Goal: Task Accomplishment & Management: Manage account settings

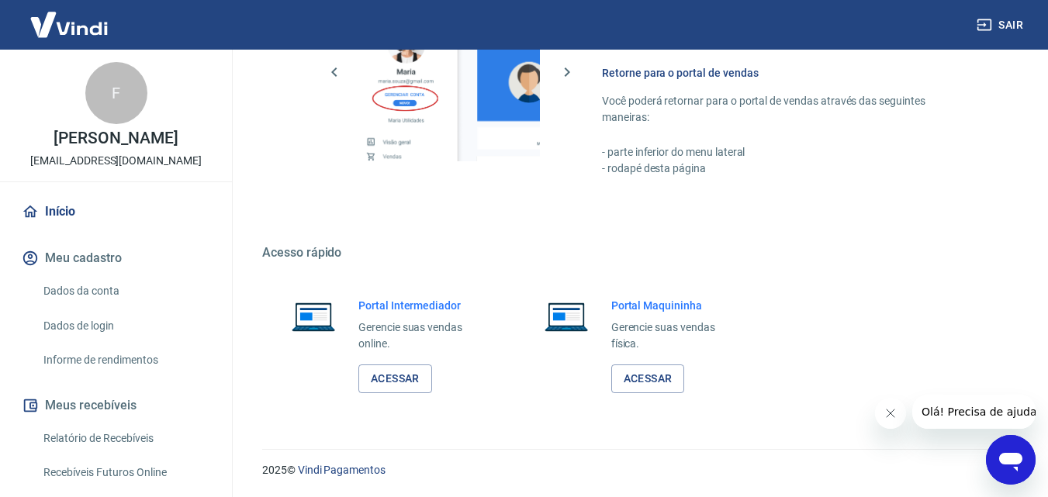
scroll to position [310, 0]
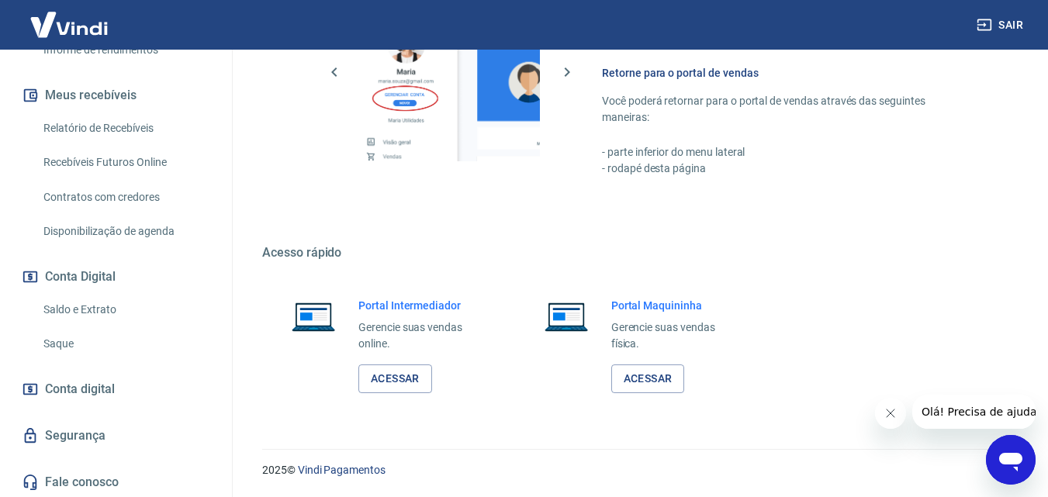
click at [70, 309] on link "Saldo e Extrato" at bounding box center [125, 310] width 176 height 32
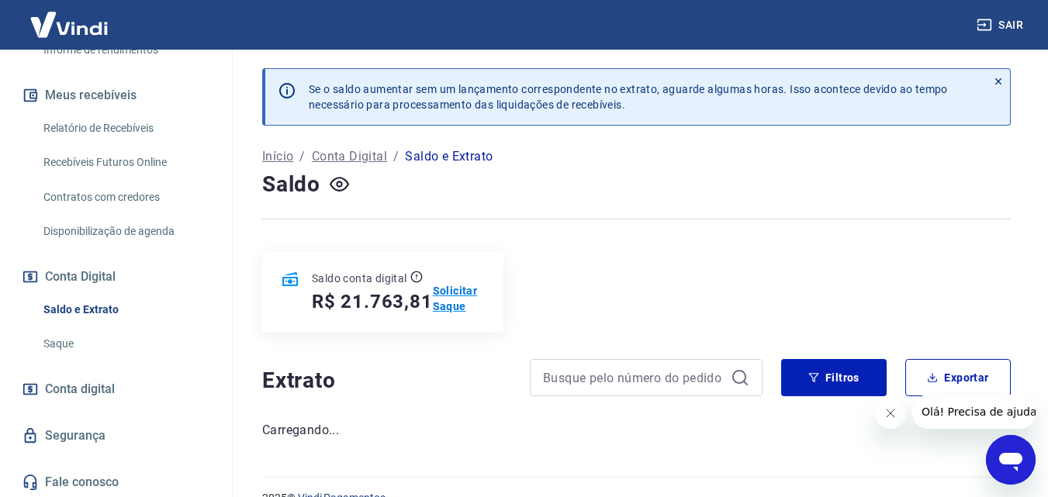
click at [447, 286] on p "Solicitar Saque" at bounding box center [459, 298] width 52 height 31
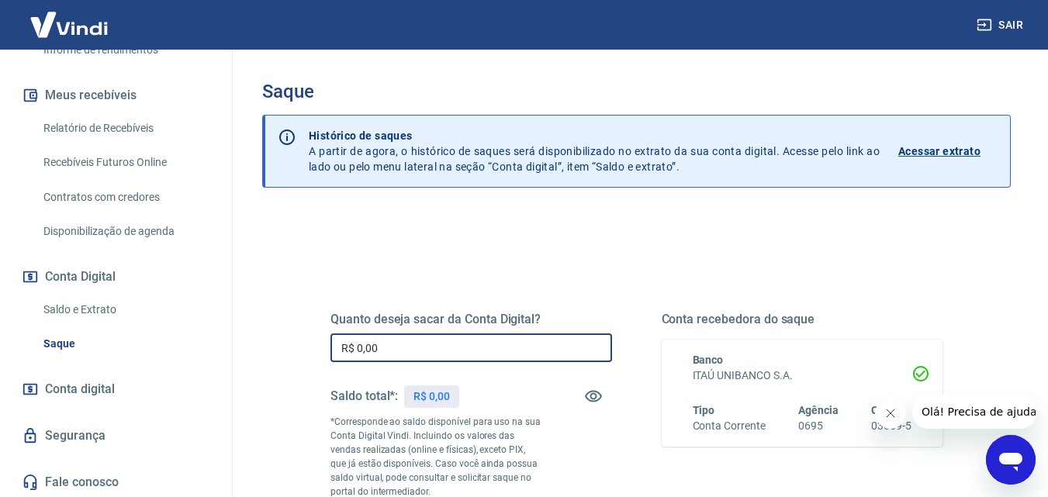
click at [461, 347] on input "R$ 0,00" at bounding box center [470, 347] width 281 height 29
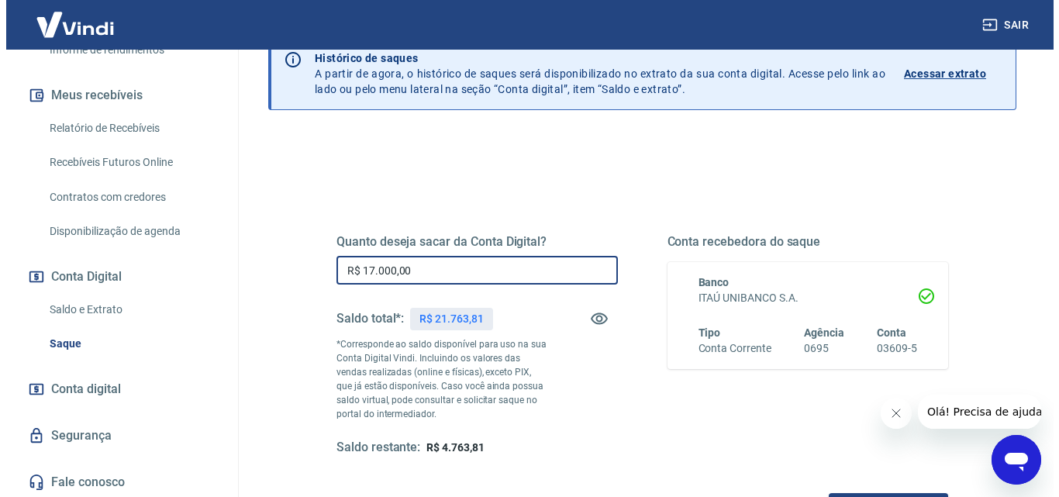
scroll to position [155, 0]
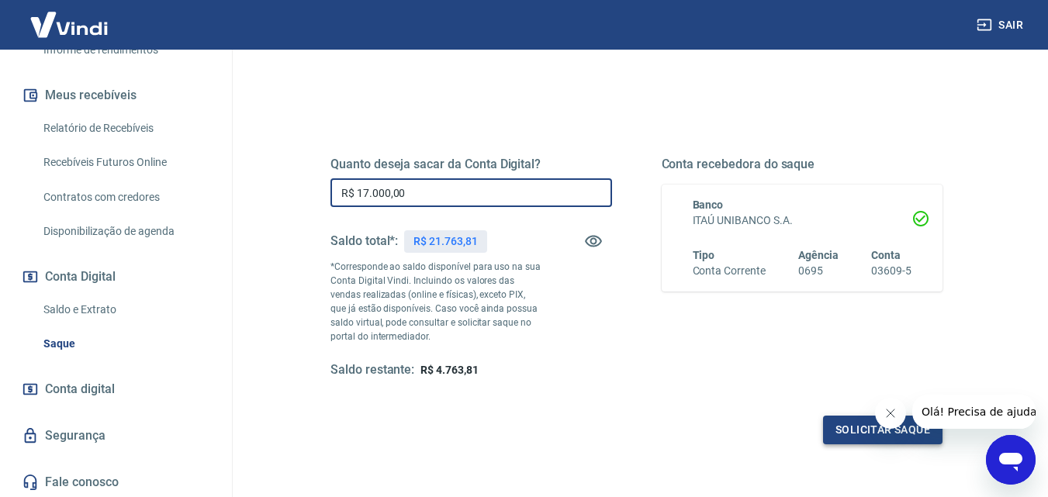
type input "R$ 17.000,00"
click at [852, 428] on button "Solicitar saque" at bounding box center [882, 430] width 119 height 29
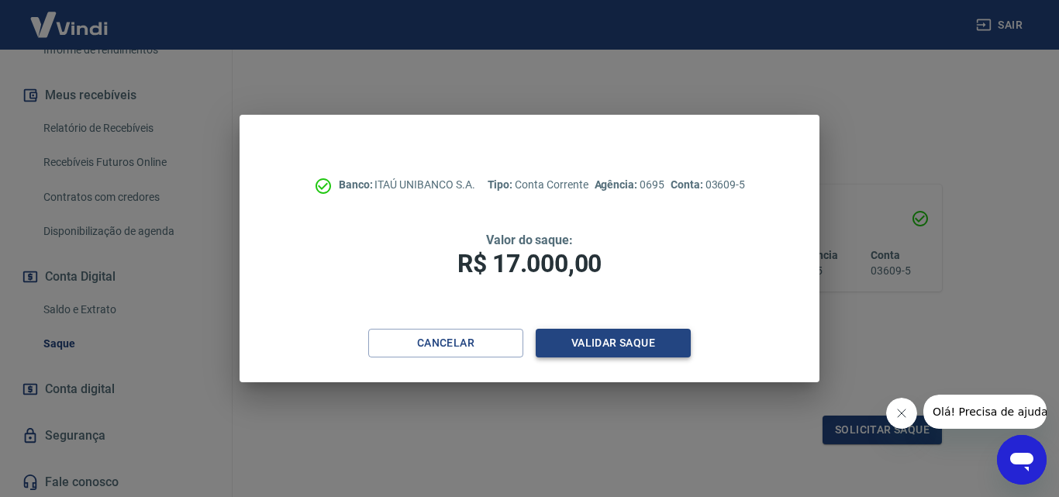
click at [606, 340] on button "Validar saque" at bounding box center [613, 343] width 155 height 29
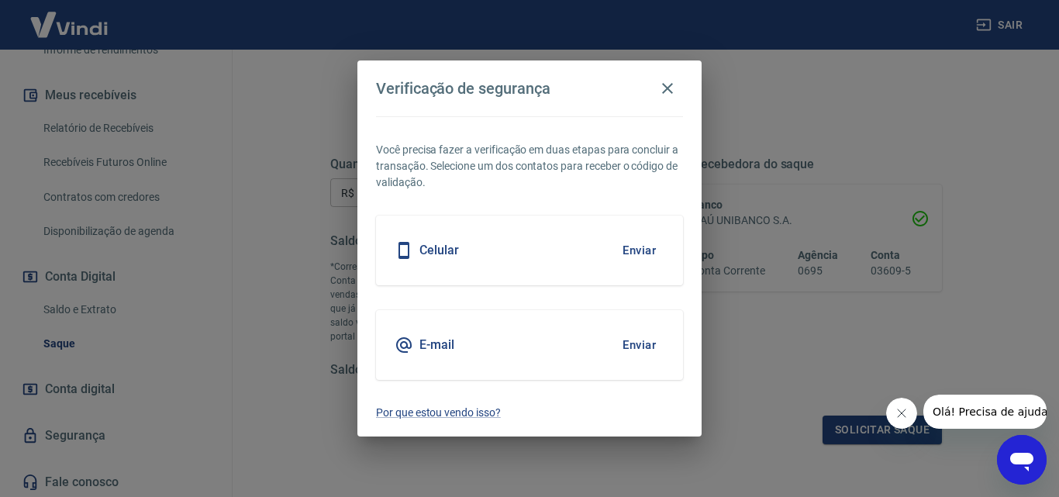
click at [636, 244] on button "Enviar" at bounding box center [639, 250] width 50 height 33
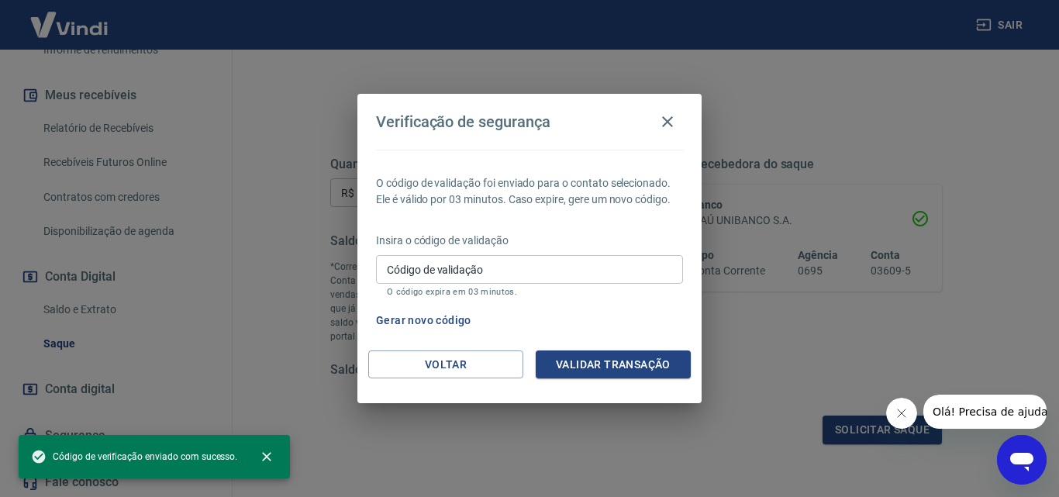
click at [413, 275] on input "Código de validação" at bounding box center [529, 269] width 307 height 29
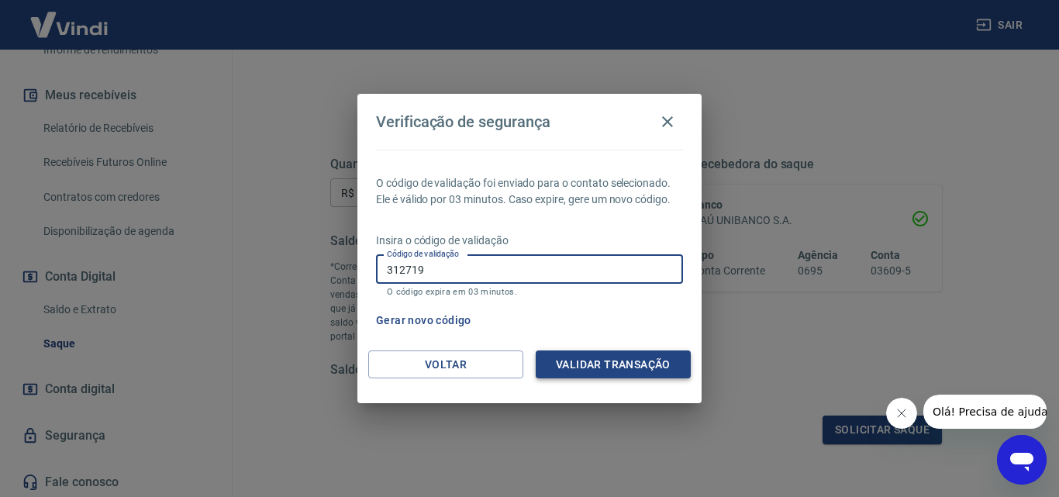
type input "312719"
click at [616, 364] on button "Validar transação" at bounding box center [613, 365] width 155 height 29
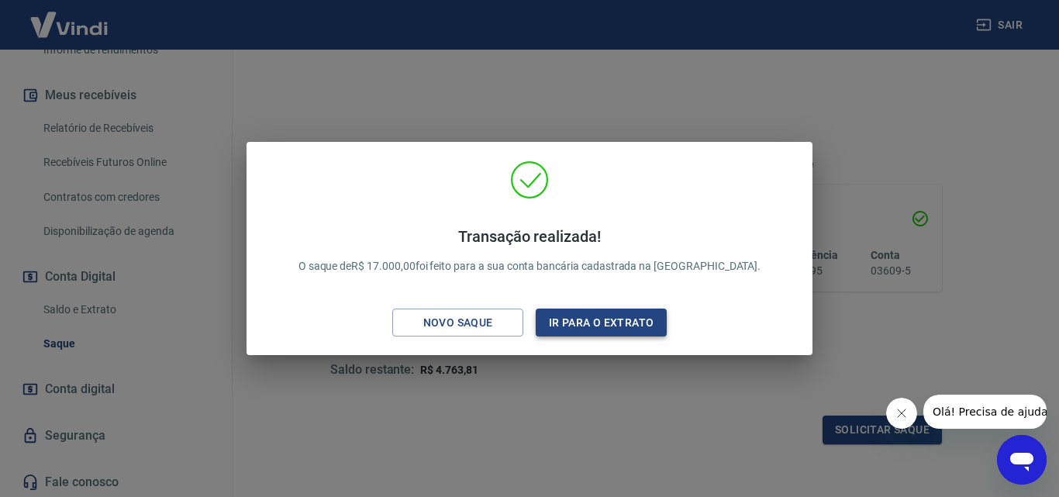
click at [606, 313] on button "Ir para o extrato" at bounding box center [601, 323] width 131 height 29
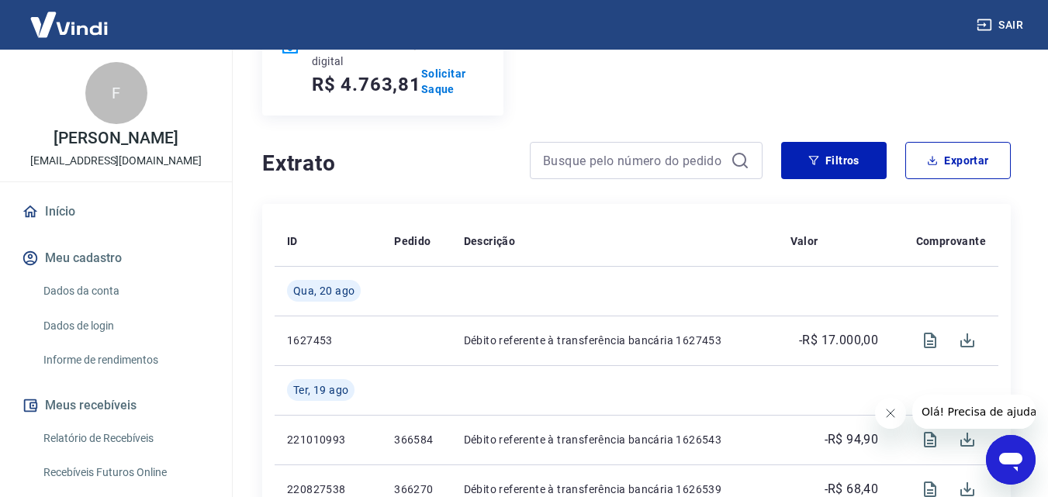
click at [67, 209] on link "Início" at bounding box center [116, 212] width 195 height 34
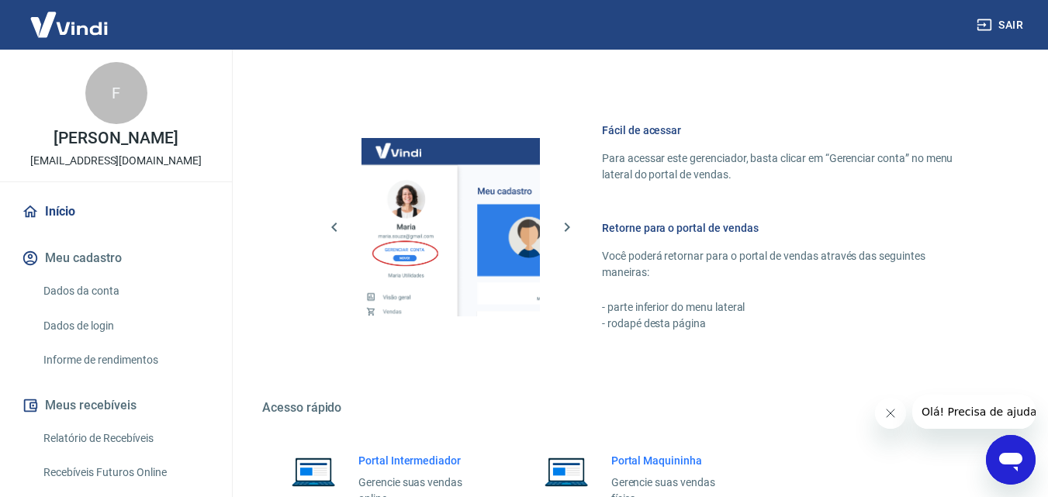
scroll to position [775, 0]
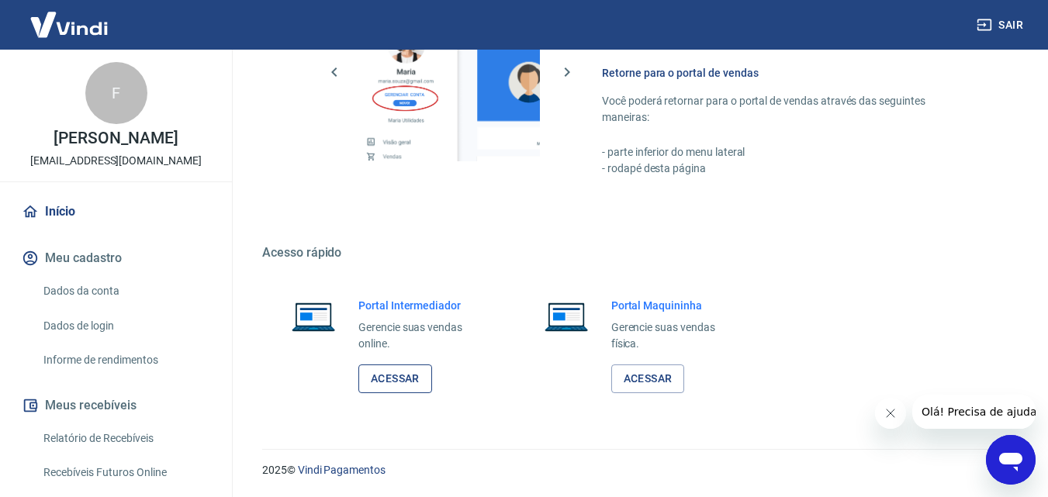
click at [369, 368] on link "Acessar" at bounding box center [395, 378] width 74 height 29
click at [993, 23] on button "Sair" at bounding box center [1001, 25] width 56 height 29
